Goal: Information Seeking & Learning: Compare options

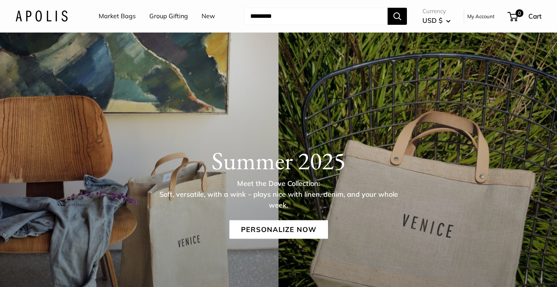
click at [126, 15] on link "Market Bags" at bounding box center [117, 16] width 37 height 12
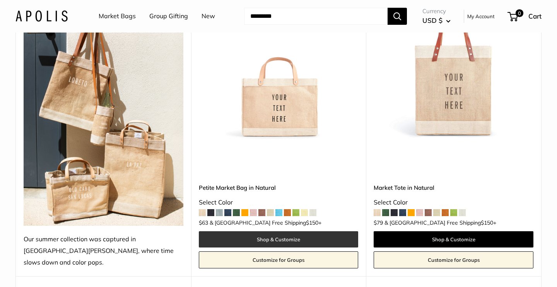
scroll to position [155, 0]
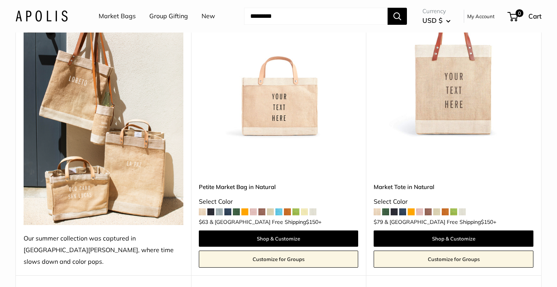
click at [379, 208] on span at bounding box center [377, 211] width 7 height 7
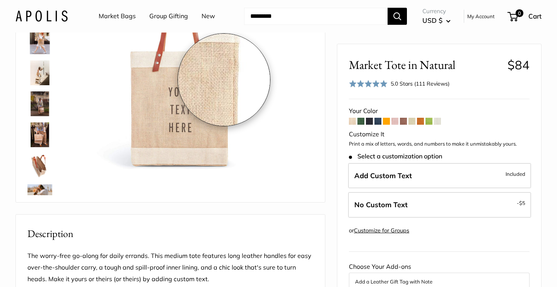
scroll to position [52, 0]
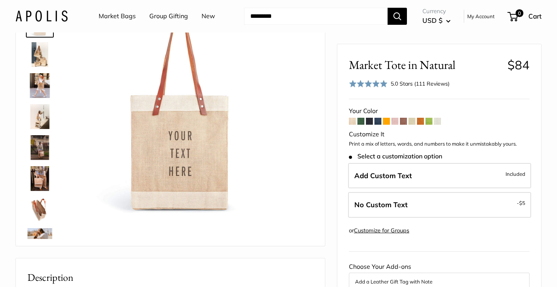
click at [430, 121] on span at bounding box center [428, 121] width 7 height 7
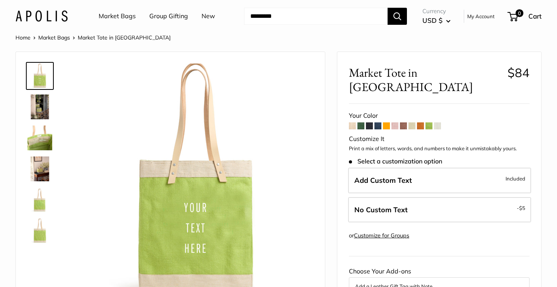
click at [395, 122] on span at bounding box center [394, 125] width 7 height 7
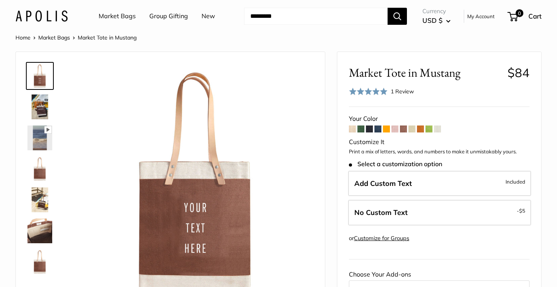
click at [413, 129] on span at bounding box center [411, 128] width 7 height 7
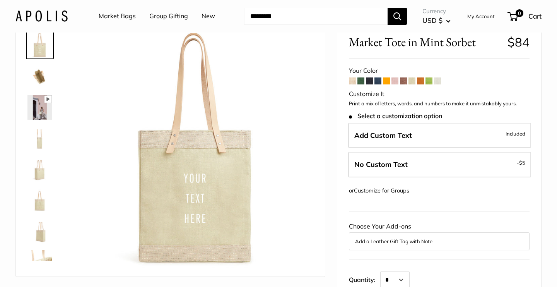
scroll to position [38, 0]
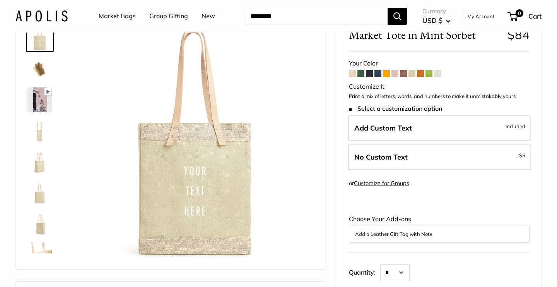
click at [420, 73] on span at bounding box center [420, 73] width 7 height 7
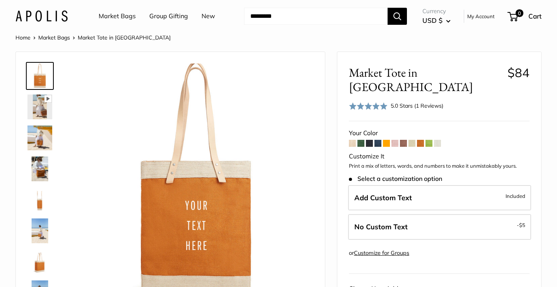
click at [428, 140] on span at bounding box center [428, 143] width 7 height 7
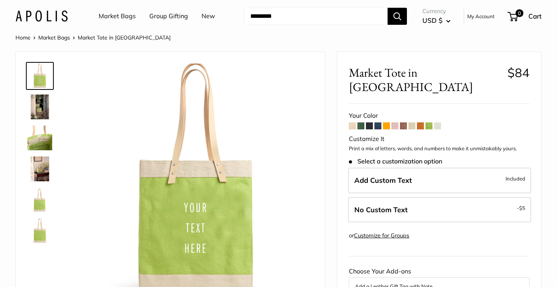
click at [437, 122] on span at bounding box center [437, 125] width 7 height 7
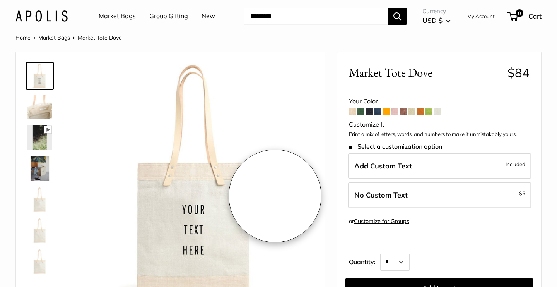
scroll to position [45, 0]
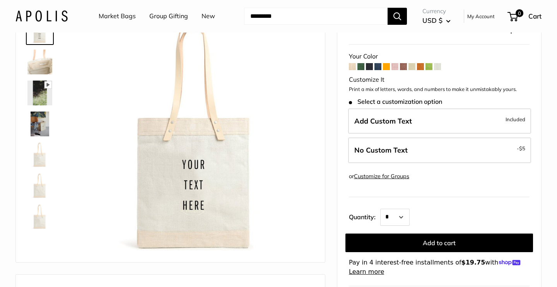
click at [413, 67] on span at bounding box center [411, 66] width 7 height 7
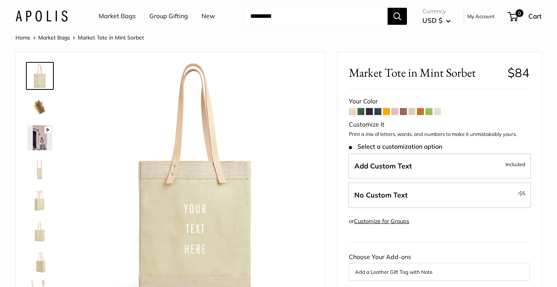
click at [354, 109] on span at bounding box center [352, 111] width 7 height 7
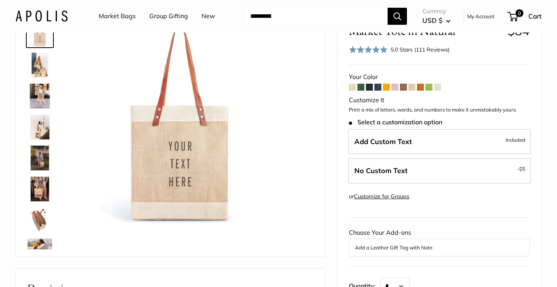
scroll to position [46, 0]
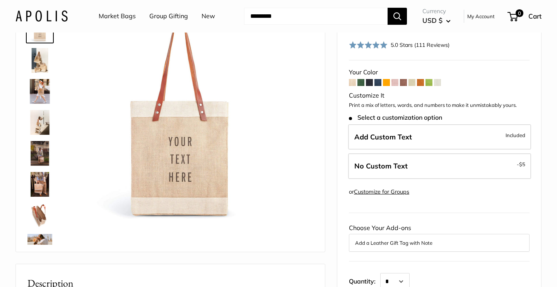
click at [394, 81] on span at bounding box center [394, 82] width 7 height 7
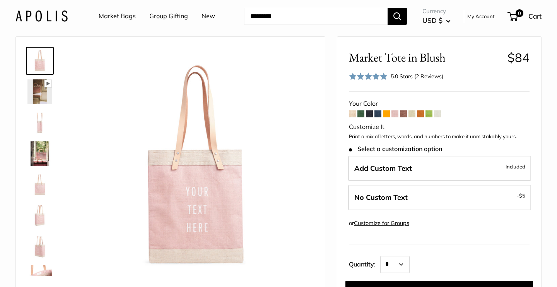
scroll to position [22, 0]
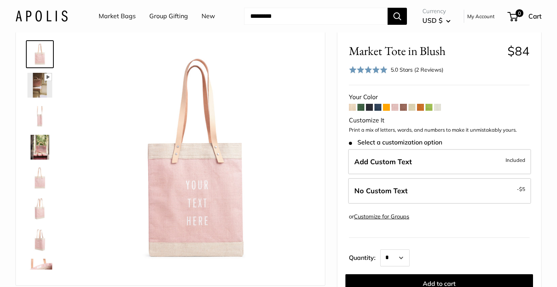
click at [377, 105] on span at bounding box center [377, 107] width 7 height 7
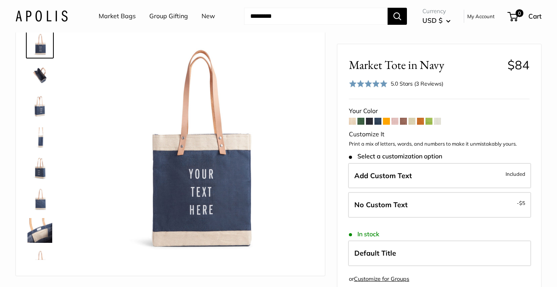
scroll to position [23, 0]
